Goal: Task Accomplishment & Management: Use online tool/utility

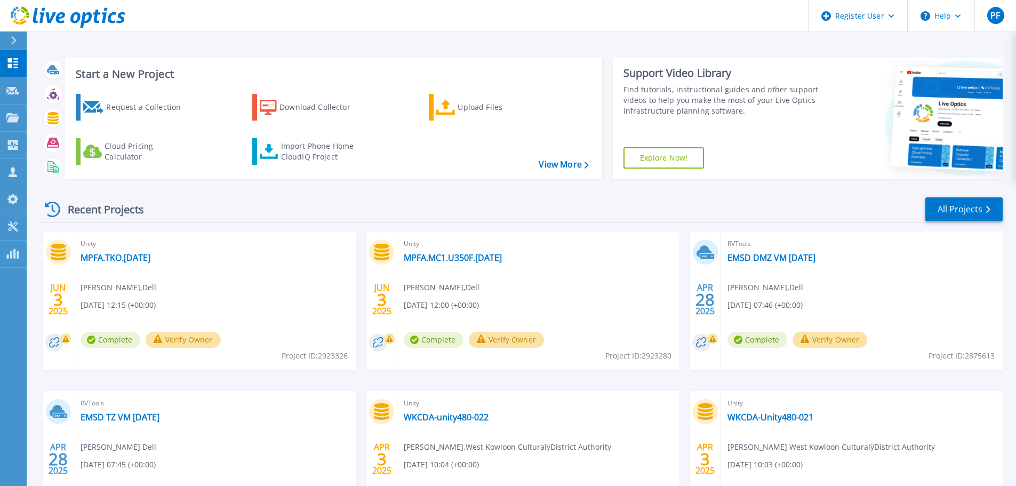
click at [348, 359] on span "Project ID: 2923280" at bounding box center [314, 356] width 66 height 12
copy span "2923280"
click at [334, 356] on span "Project ID: 2923326" at bounding box center [314, 356] width 66 height 12
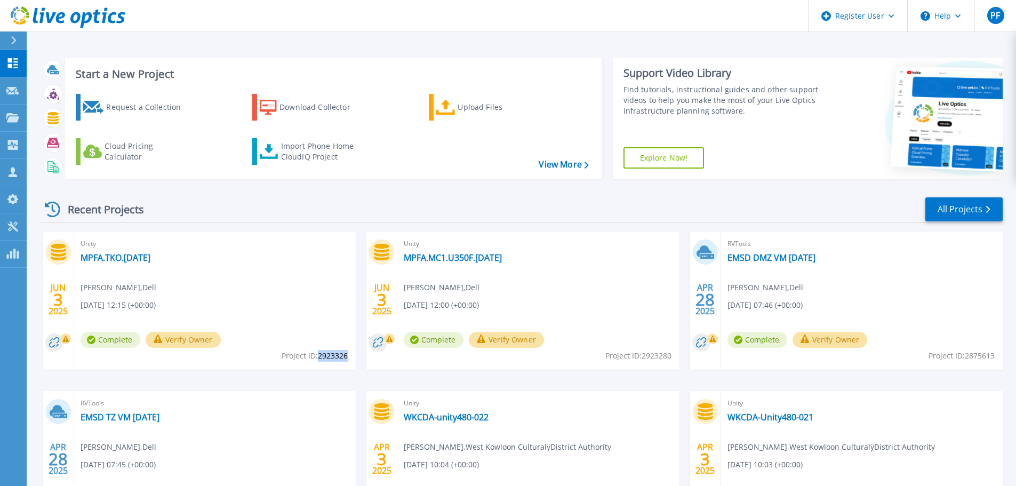
copy span "2923326"
click at [348, 354] on span "Project ID: 2923280" at bounding box center [314, 356] width 66 height 12
copy span "2923280"
click at [336, 351] on span "Project ID: 2923326" at bounding box center [314, 356] width 66 height 12
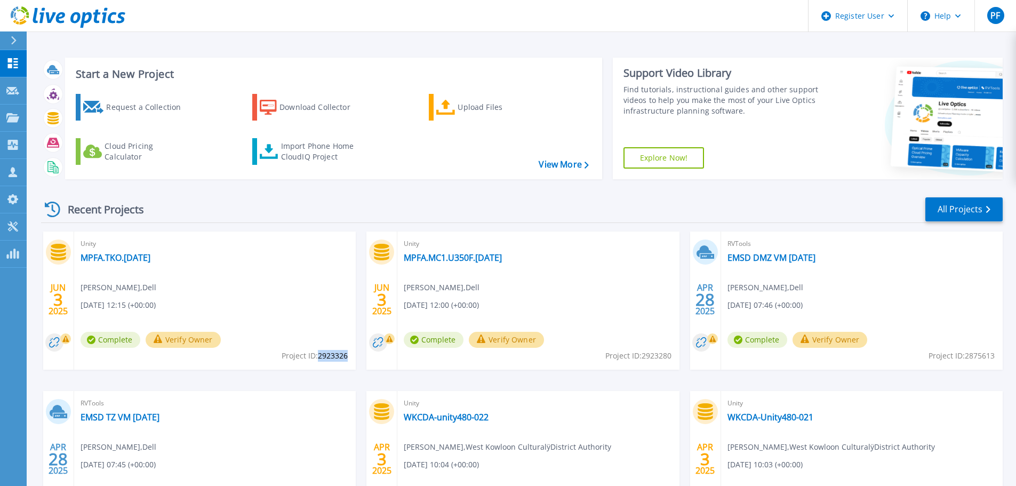
click at [336, 351] on span "Project ID: 2923326" at bounding box center [314, 356] width 66 height 12
copy span "2923326"
